Goal: Task Accomplishment & Management: Manage account settings

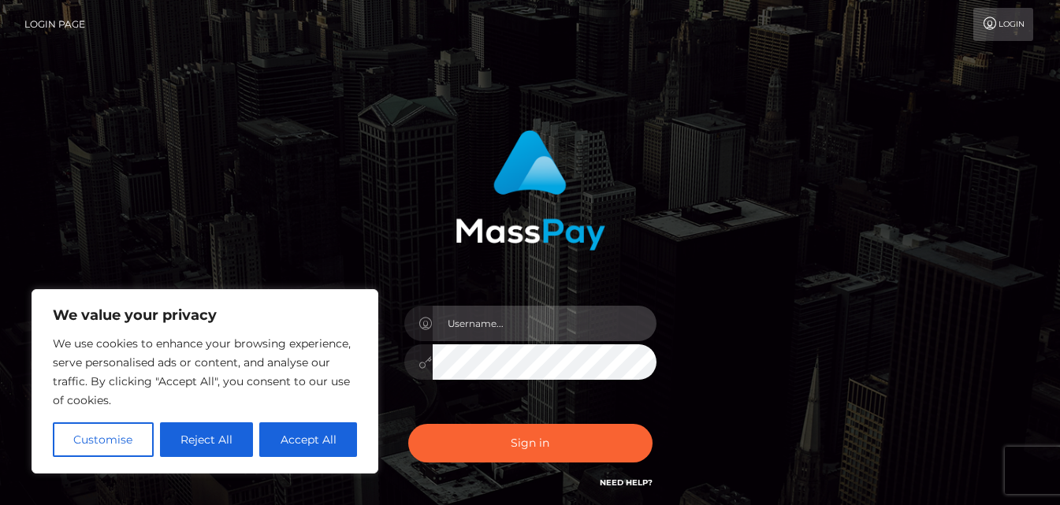
click at [516, 318] on input "text" at bounding box center [545, 323] width 224 height 35
type input "[EMAIL_ADDRESS][DOMAIN_NAME]"
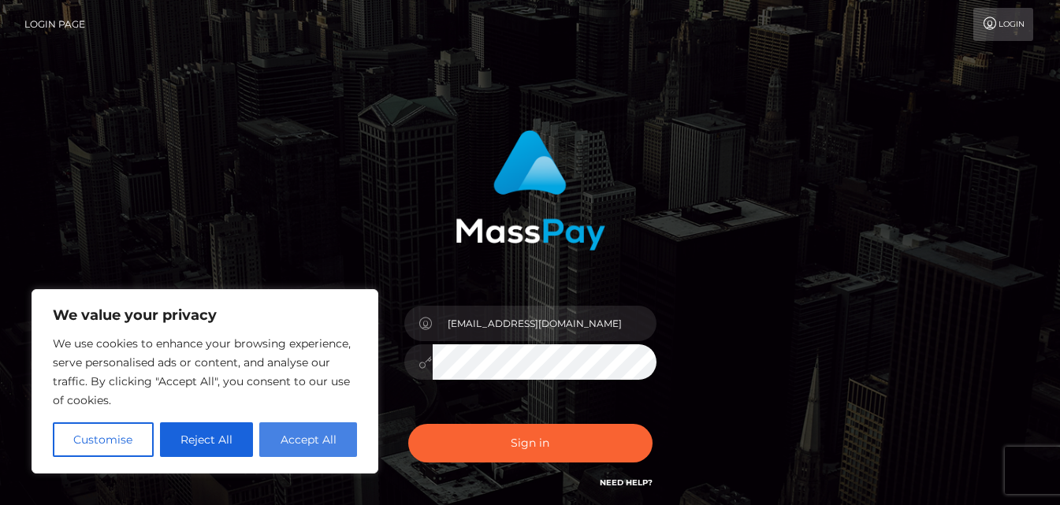
click at [297, 327] on button "Accept All" at bounding box center [308, 439] width 98 height 35
checkbox input "true"
